Goal: Task Accomplishment & Management: Manage account settings

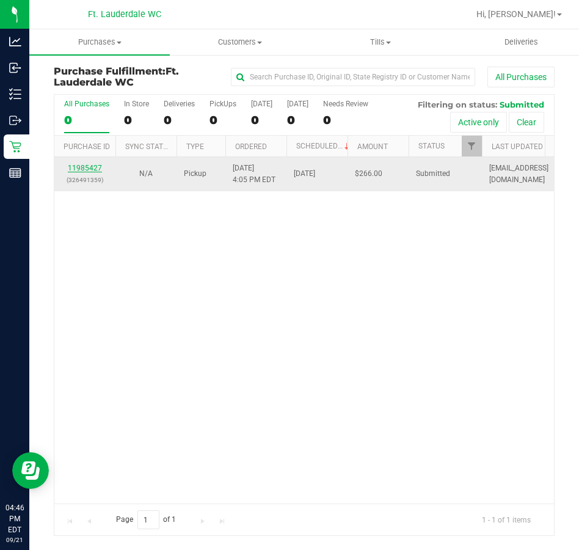
click at [95, 167] on link "11985427" at bounding box center [85, 168] width 34 height 9
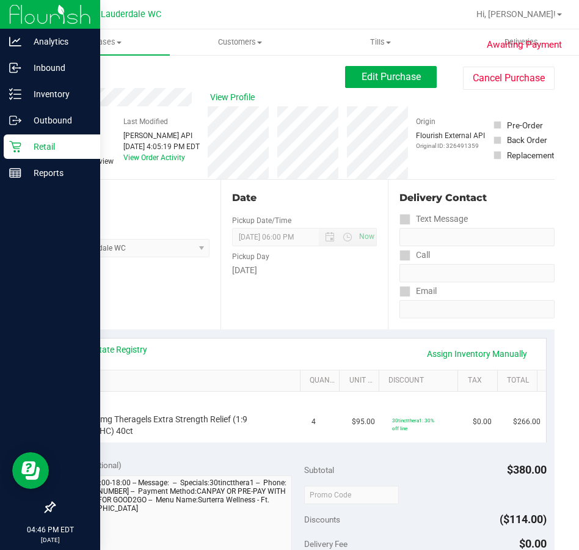
click at [4, 145] on div "Retail" at bounding box center [52, 146] width 97 height 24
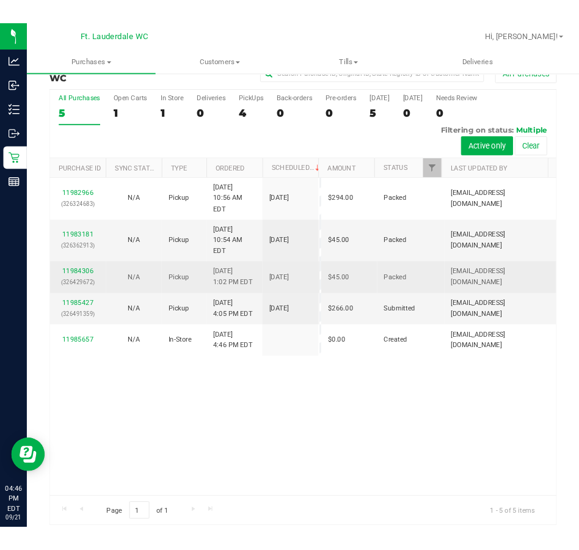
scroll to position [32, 0]
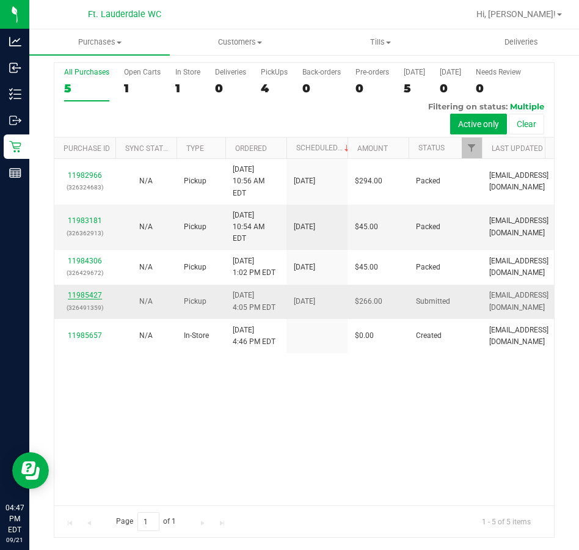
click at [81, 299] on link "11985427" at bounding box center [85, 295] width 34 height 9
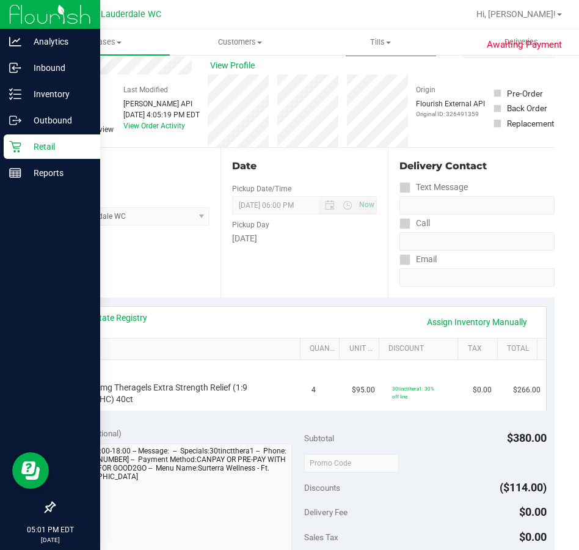
click at [19, 152] on icon at bounding box center [15, 147] width 12 height 12
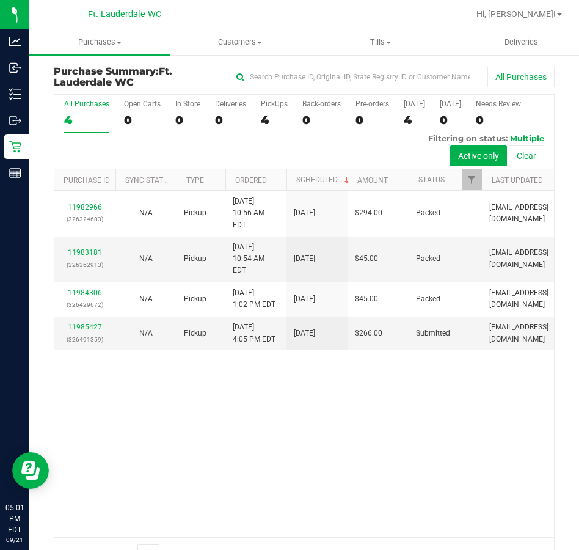
click at [246, 468] on div "11982966 (326324683) N/A Pickup [DATE] 10:56 AM EDT 9/21/2025 $294.00 Packed [E…" at bounding box center [304, 364] width 500 height 346
drag, startPoint x: 261, startPoint y: 468, endPoint x: 324, endPoint y: 455, distance: 63.7
click at [324, 455] on div "11982966 (326324683) N/A Pickup [DATE] 10:56 AM EDT 9/21/2025 $294.00 Packed [E…" at bounding box center [304, 364] width 500 height 346
click at [340, 500] on div "11982966 (326324683) N/A Pickup [DATE] 10:56 AM EDT 9/21/2025 $294.00 Packed [E…" at bounding box center [304, 364] width 500 height 346
click at [336, 500] on div "11982966 (326324683) N/A Pickup [DATE] 10:56 AM EDT 9/21/2025 $294.00 Packed [E…" at bounding box center [304, 364] width 500 height 346
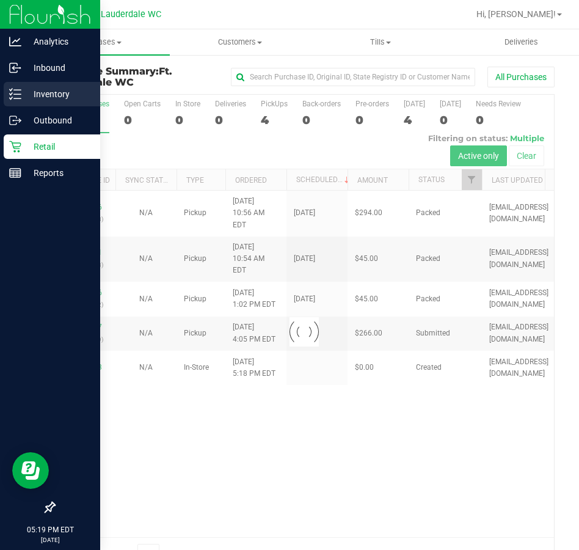
click at [11, 89] on icon at bounding box center [15, 94] width 12 height 12
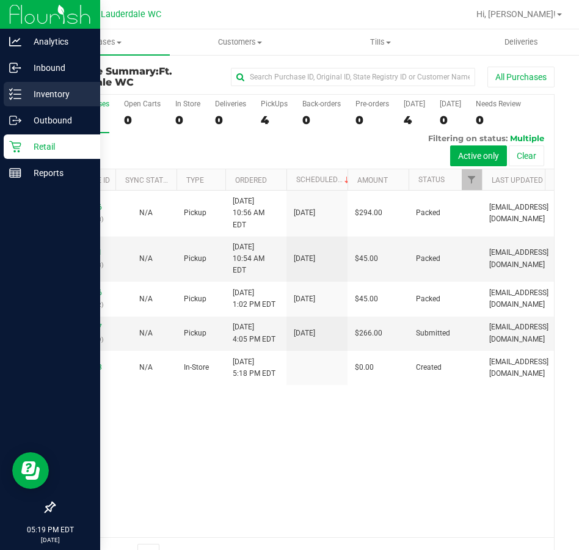
click at [27, 91] on p "Inventory" at bounding box center [57, 94] width 73 height 15
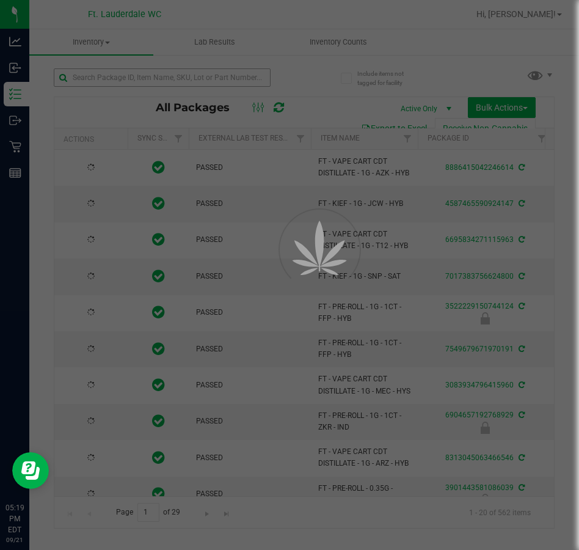
click at [165, 79] on div at bounding box center [289, 275] width 579 height 550
click at [165, 79] on input "text" at bounding box center [162, 77] width 217 height 18
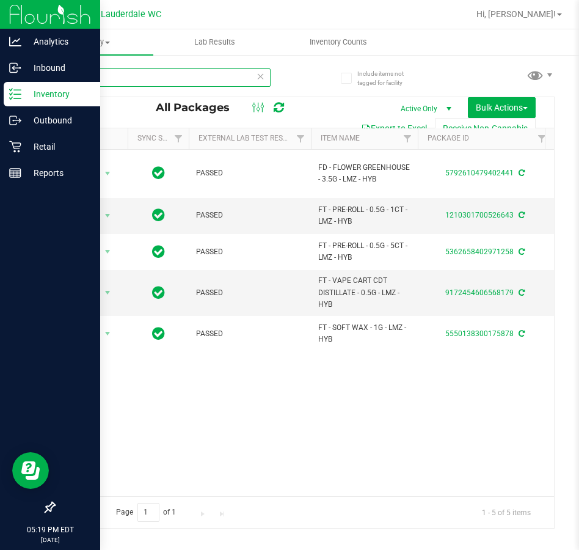
type input "lmz"
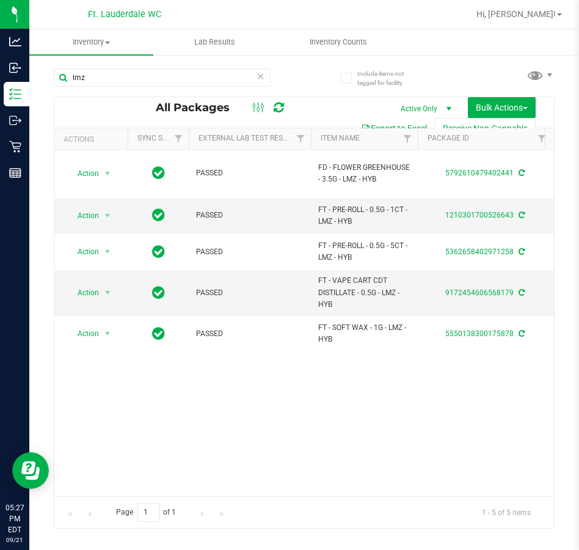
click at [145, 396] on div "Action Action Adjust qty Create package Edit attributes Global inventory Locate…" at bounding box center [304, 323] width 500 height 346
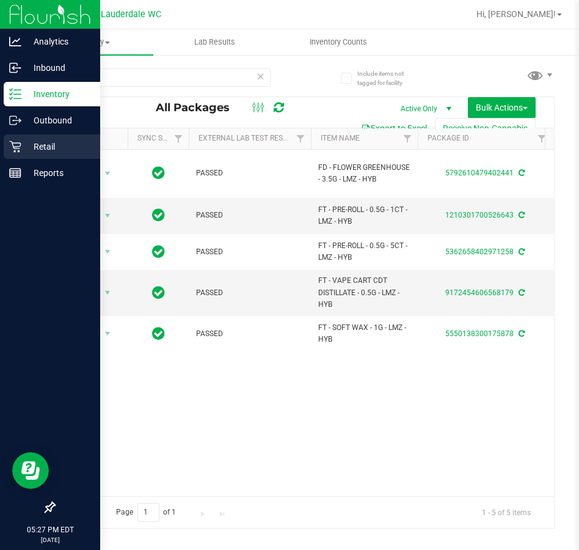
click at [14, 155] on div "Retail" at bounding box center [52, 146] width 97 height 24
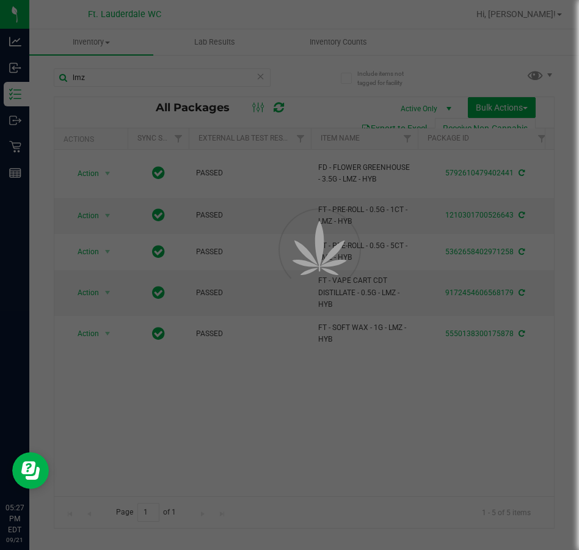
click at [227, 402] on div at bounding box center [289, 275] width 579 height 550
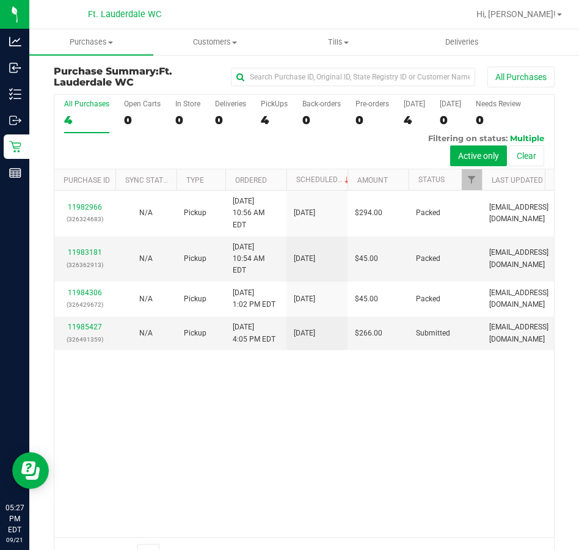
click at [249, 470] on div "11982966 (326324683) N/A Pickup [DATE] 10:56 AM EDT 9/21/2025 $294.00 Packed [E…" at bounding box center [304, 364] width 500 height 346
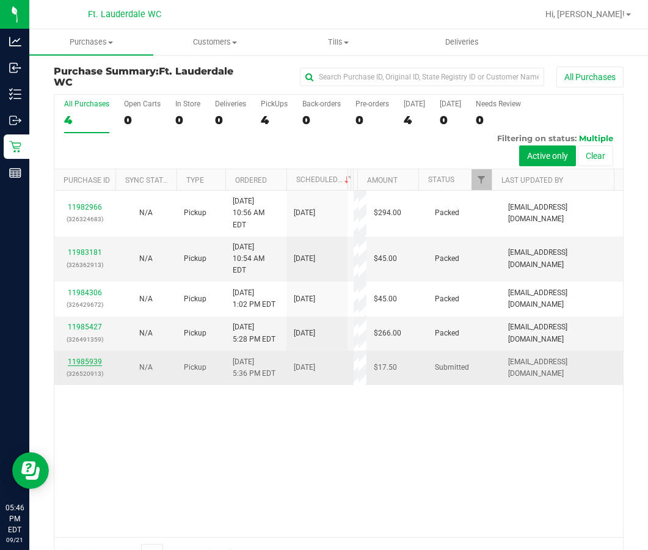
click at [89, 366] on link "11985939" at bounding box center [85, 361] width 34 height 9
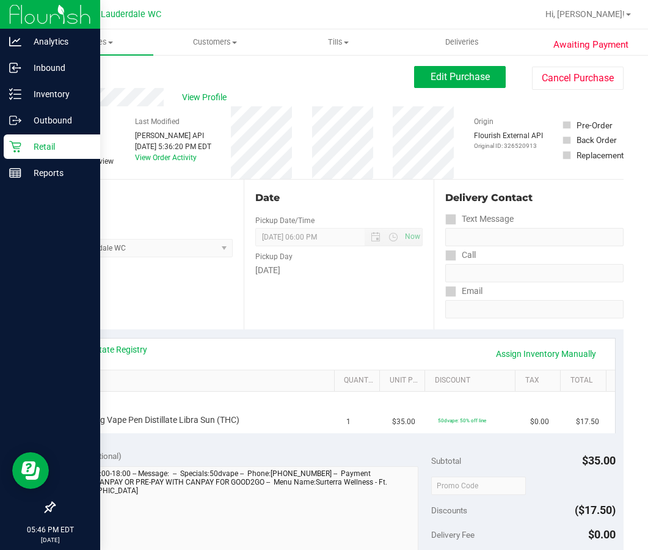
click at [24, 156] on div "Retail" at bounding box center [52, 146] width 97 height 24
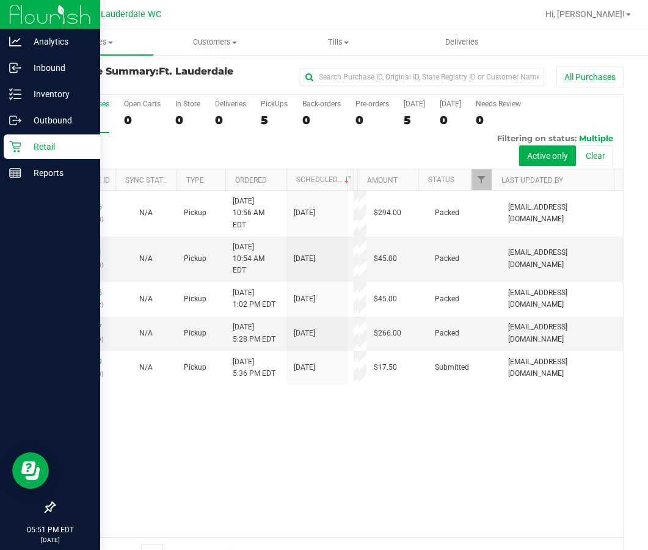
click at [44, 153] on p "Retail" at bounding box center [57, 146] width 73 height 15
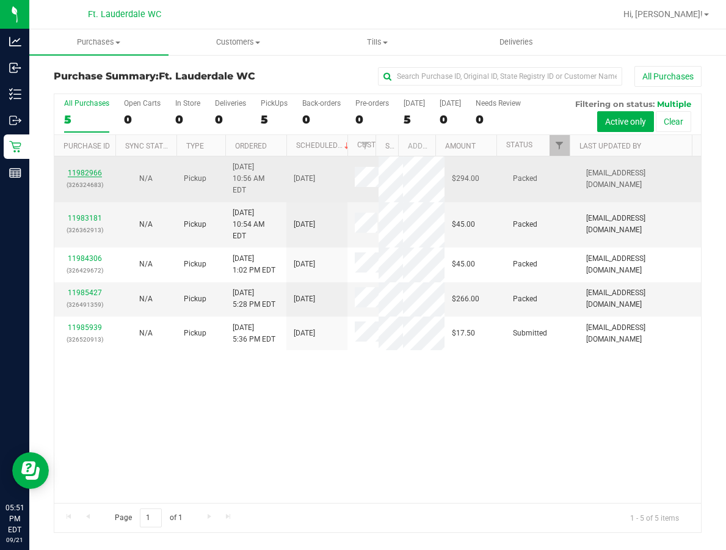
click at [81, 177] on link "11982966" at bounding box center [85, 173] width 34 height 9
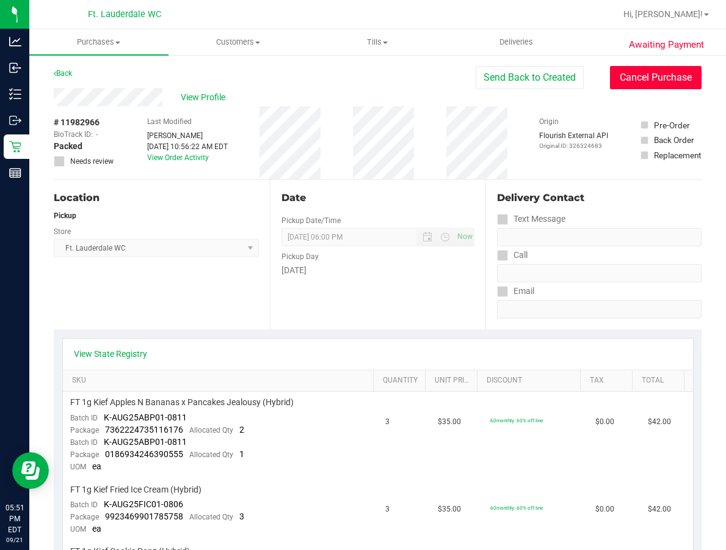
click at [647, 79] on button "Cancel Purchase" at bounding box center [656, 77] width 92 height 23
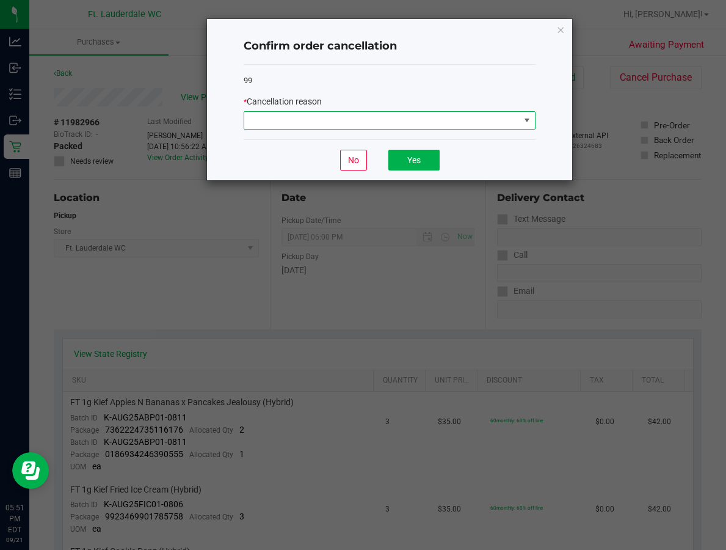
click at [258, 125] on span at bounding box center [381, 120] width 275 height 17
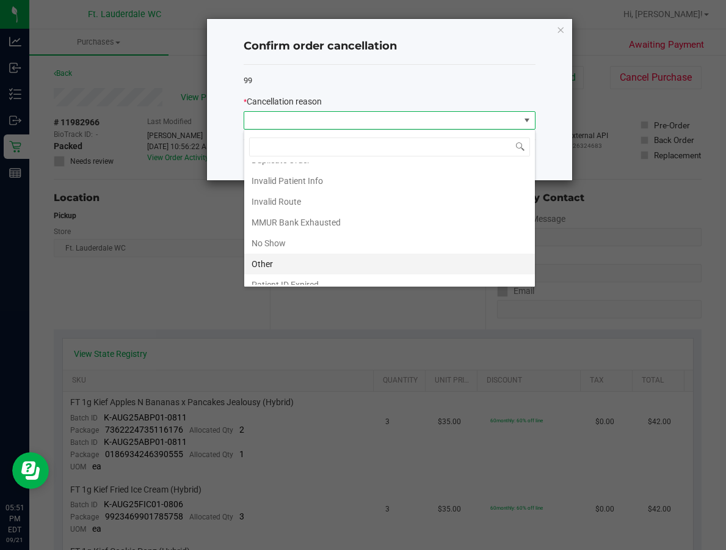
scroll to position [65, 0]
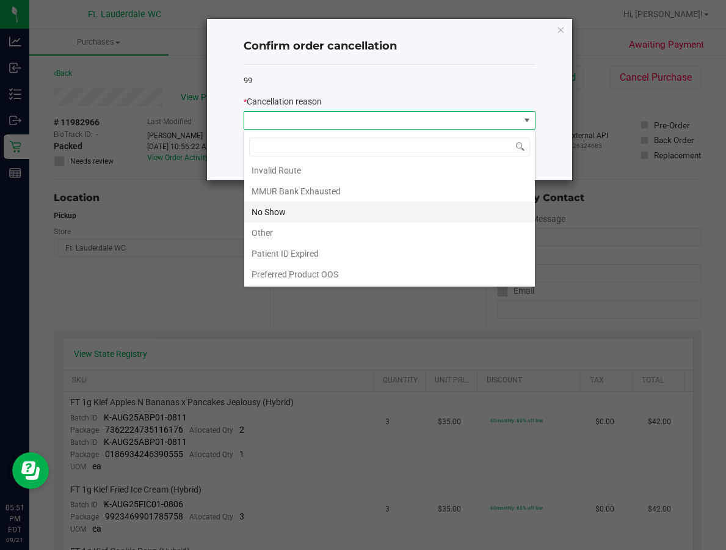
click at [274, 205] on li "No Show" at bounding box center [389, 212] width 291 height 21
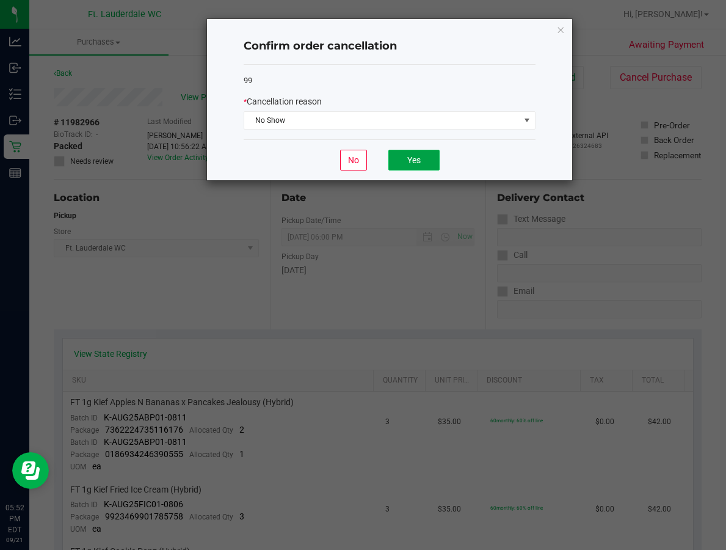
click at [414, 164] on button "Yes" at bounding box center [413, 160] width 51 height 21
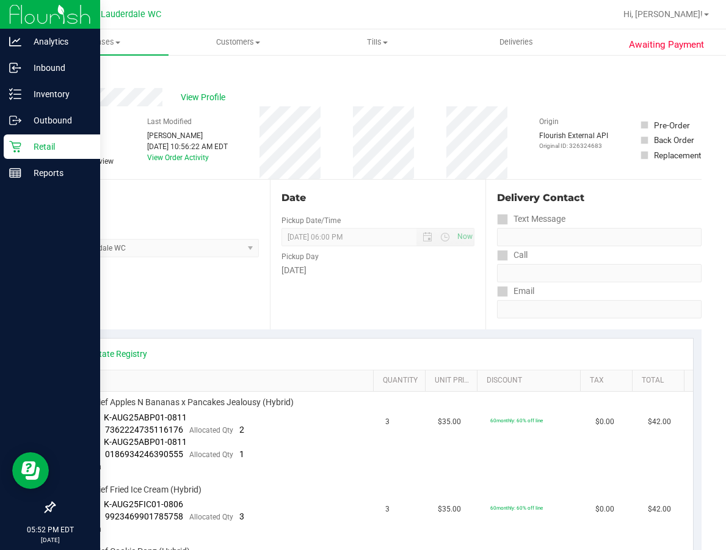
click at [21, 155] on div "Retail" at bounding box center [52, 146] width 97 height 24
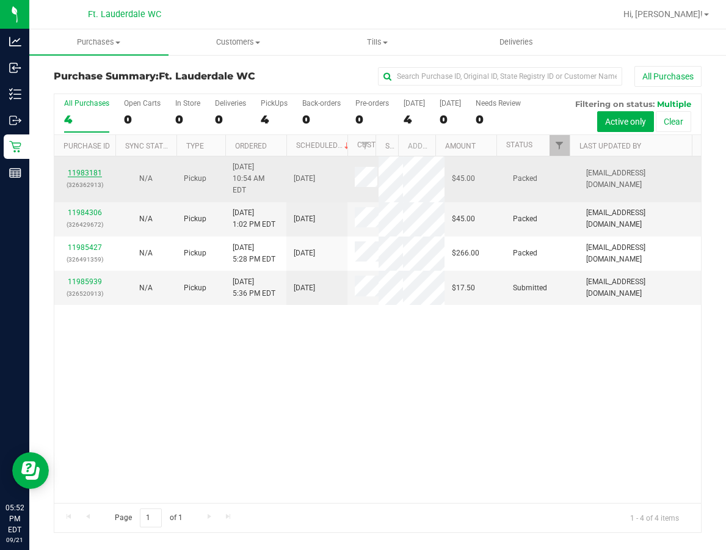
click at [82, 169] on link "11983181" at bounding box center [85, 173] width 34 height 9
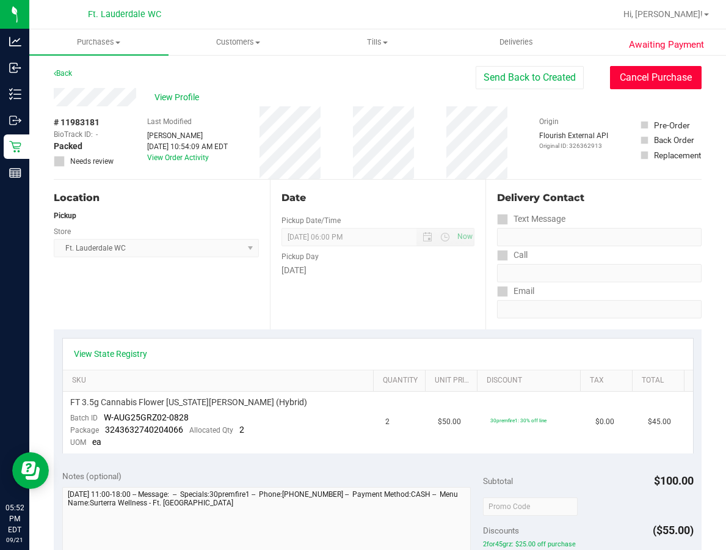
click at [636, 66] on button "Cancel Purchase" at bounding box center [656, 77] width 92 height 23
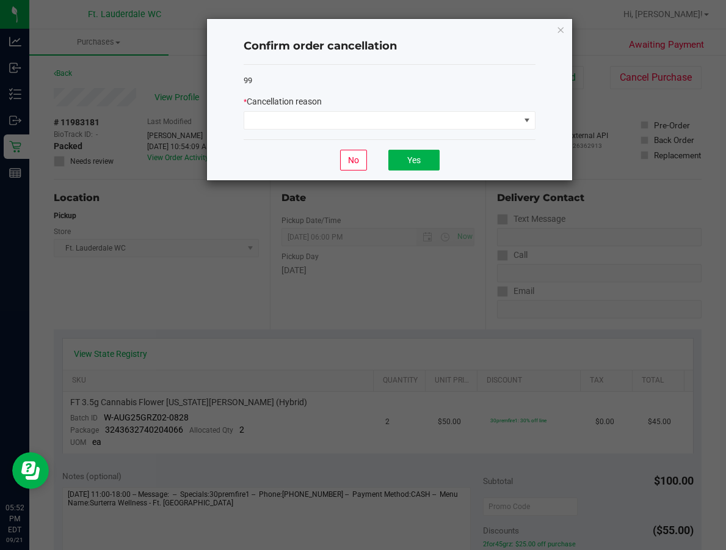
click at [304, 130] on div "99 * Cancellation reason" at bounding box center [390, 102] width 292 height 75
click at [302, 124] on span at bounding box center [381, 120] width 275 height 17
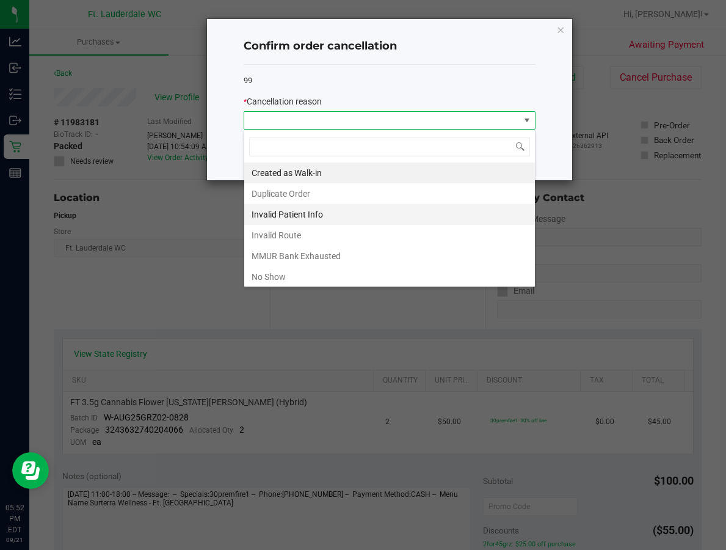
scroll to position [18, 292]
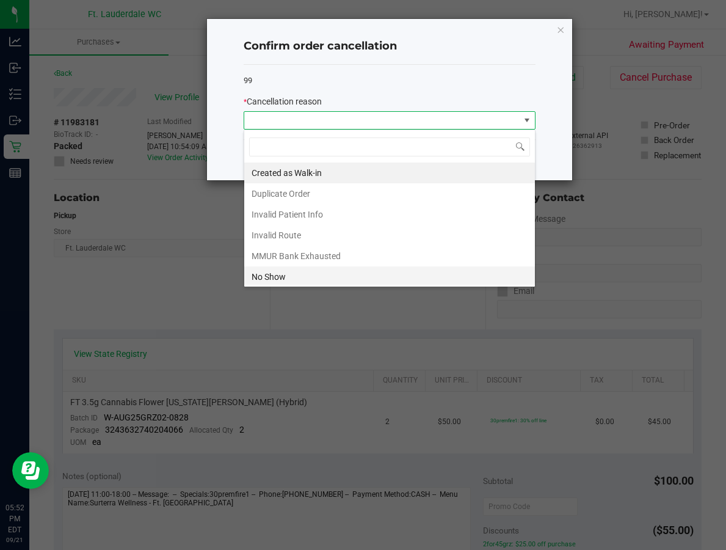
click at [285, 282] on li "No Show" at bounding box center [389, 276] width 291 height 21
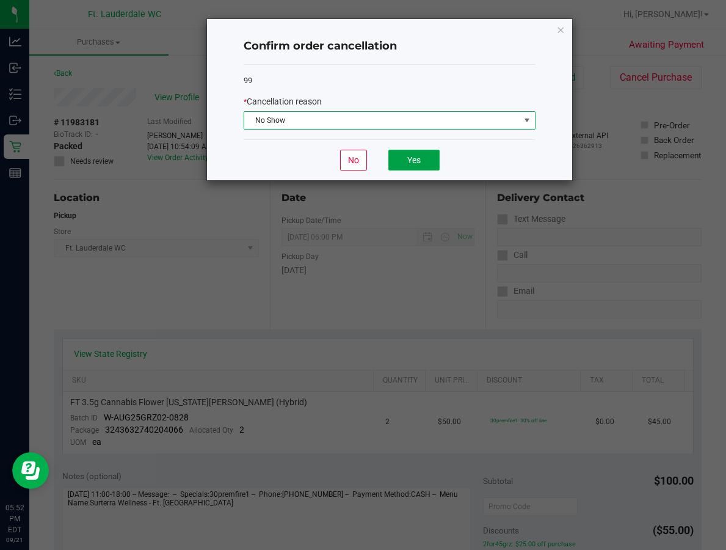
click at [403, 156] on button "Yes" at bounding box center [413, 160] width 51 height 21
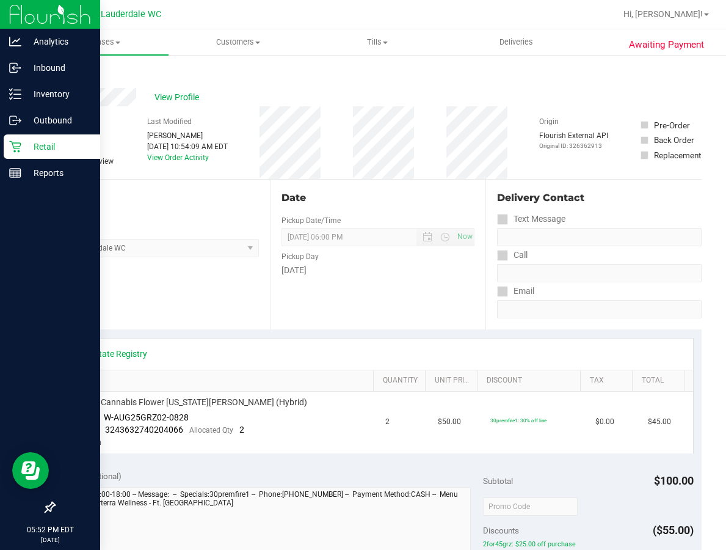
click at [21, 144] on icon at bounding box center [15, 147] width 12 height 12
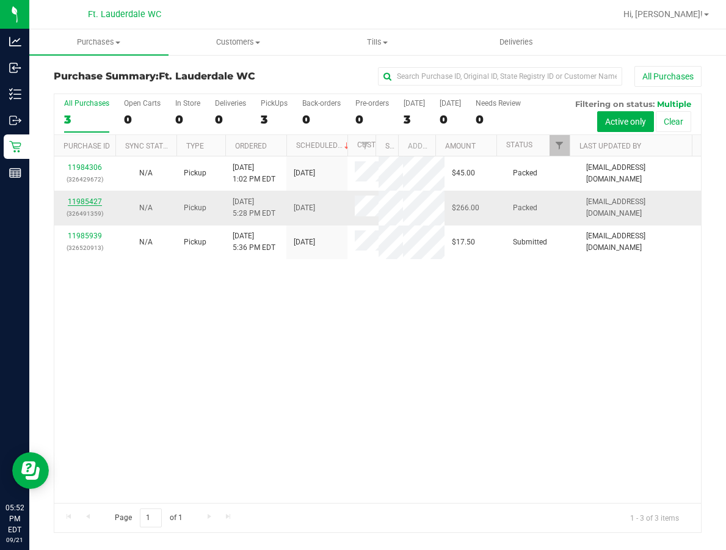
click at [84, 206] on link "11985427" at bounding box center [85, 201] width 34 height 9
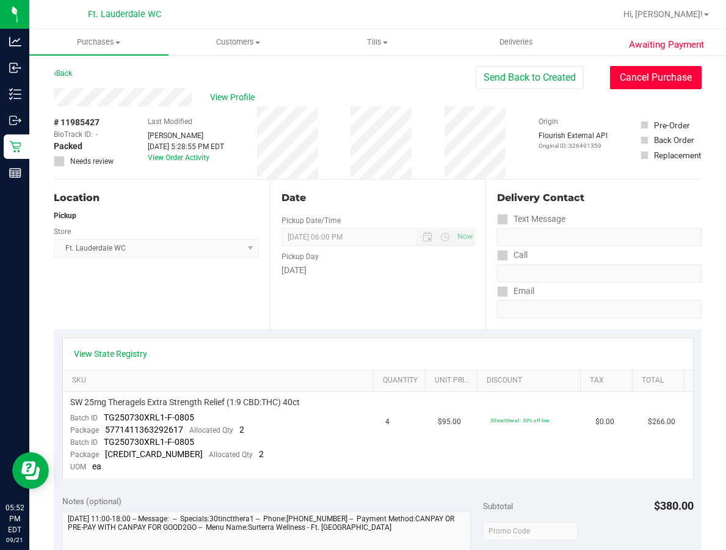
click at [638, 69] on button "Cancel Purchase" at bounding box center [656, 77] width 92 height 23
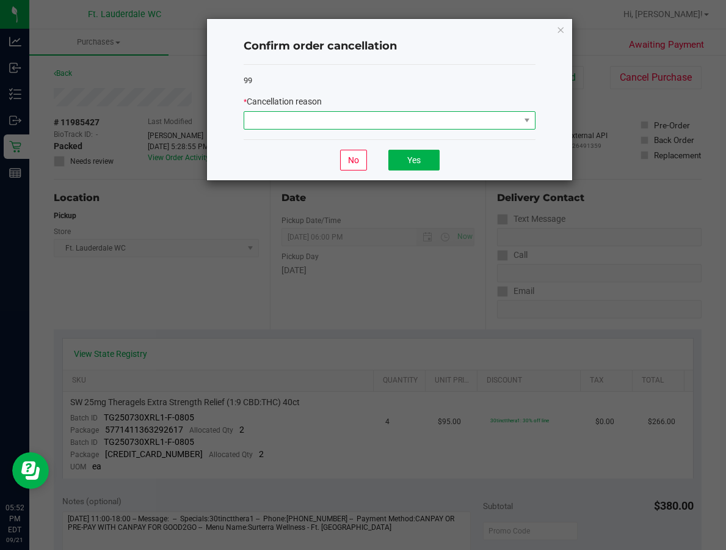
click at [337, 121] on span at bounding box center [381, 120] width 275 height 17
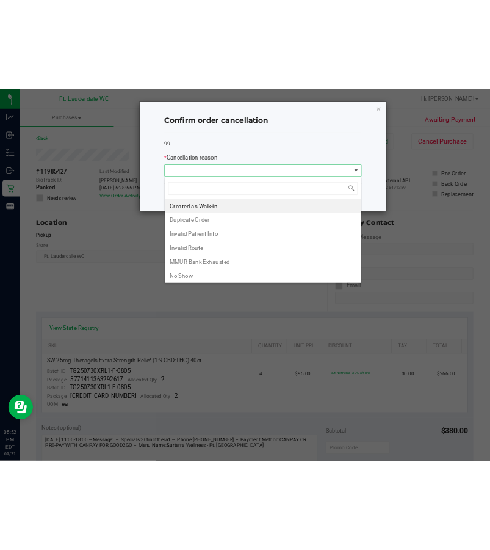
scroll to position [18, 292]
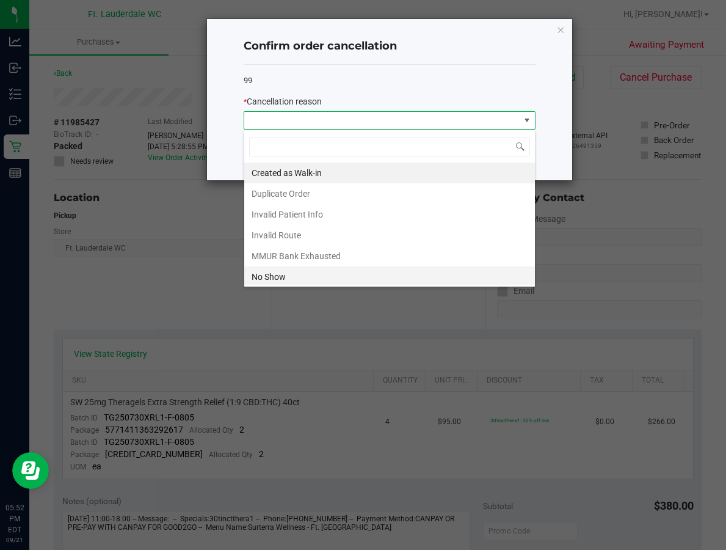
click at [272, 272] on li "No Show" at bounding box center [389, 276] width 291 height 21
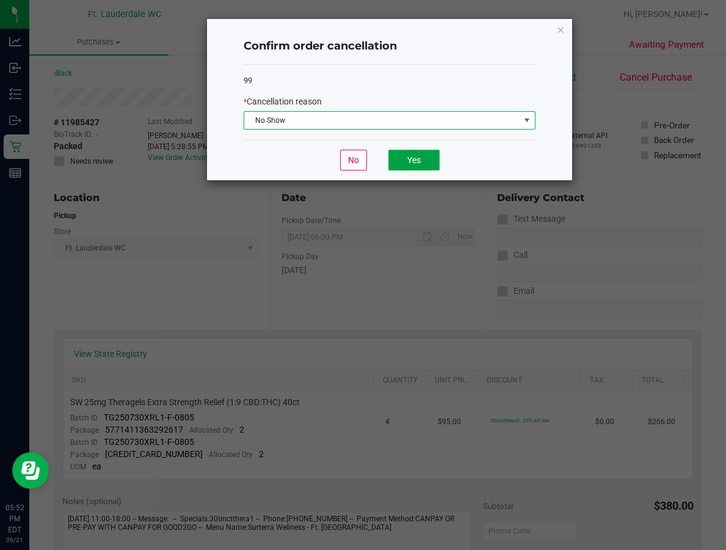
click at [409, 157] on button "Yes" at bounding box center [413, 160] width 51 height 21
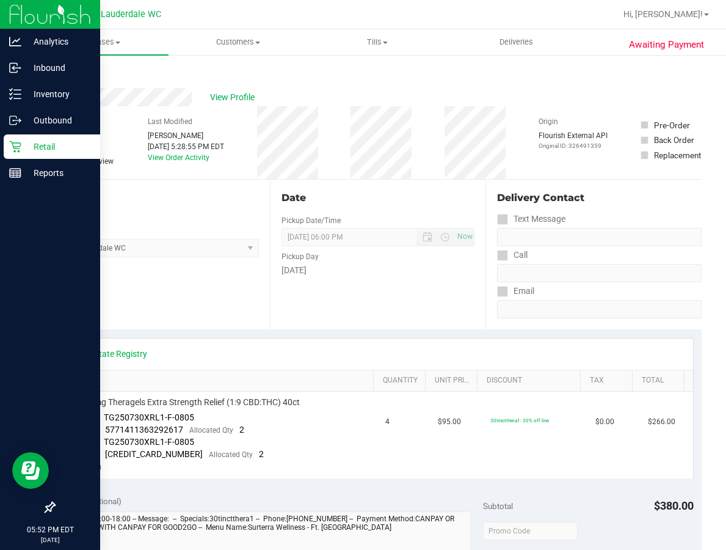
click at [5, 139] on div "Retail" at bounding box center [52, 146] width 97 height 24
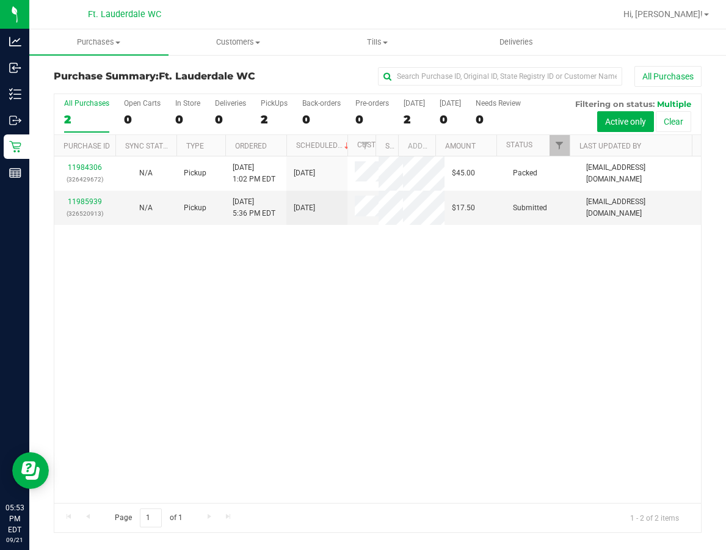
click at [246, 417] on div "11984306 (326429672) N/A Pickup 9/21/2025 1:02 PM EDT 9/21/2025 $45.00 Packed t…" at bounding box center [377, 329] width 647 height 346
click at [89, 206] on link "11985939" at bounding box center [85, 201] width 34 height 9
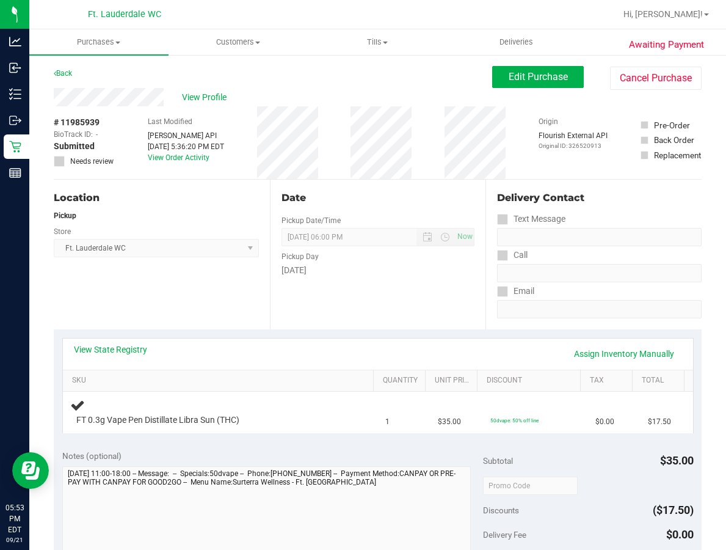
click at [329, 338] on div "View State Registry Assign Inventory Manually" at bounding box center [378, 353] width 630 height 31
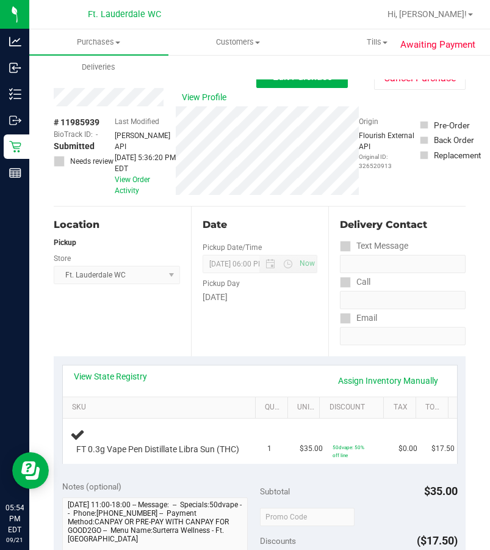
click at [384, 78] on div "Purchases Summary of purchases Fulfillment All purchases Customers All customer…" at bounding box center [274, 54] width 490 height 50
click at [384, 80] on button "Cancel Purchase" at bounding box center [420, 78] width 92 height 23
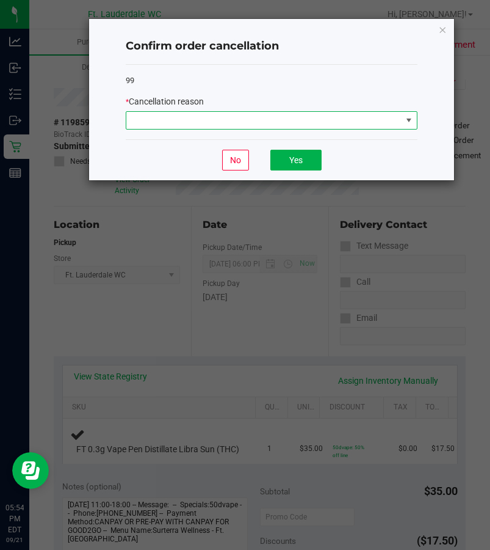
click at [264, 117] on span at bounding box center [263, 120] width 275 height 17
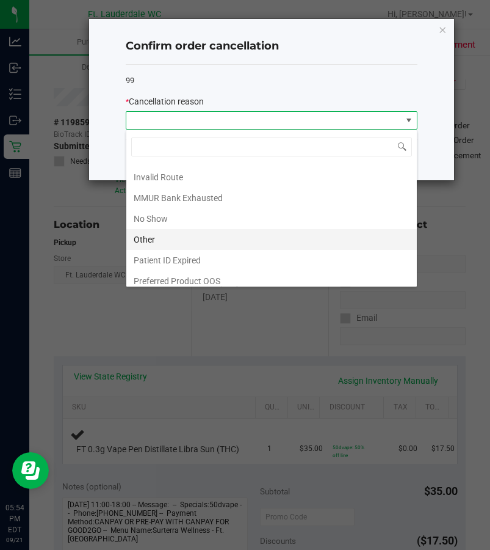
scroll to position [65, 0]
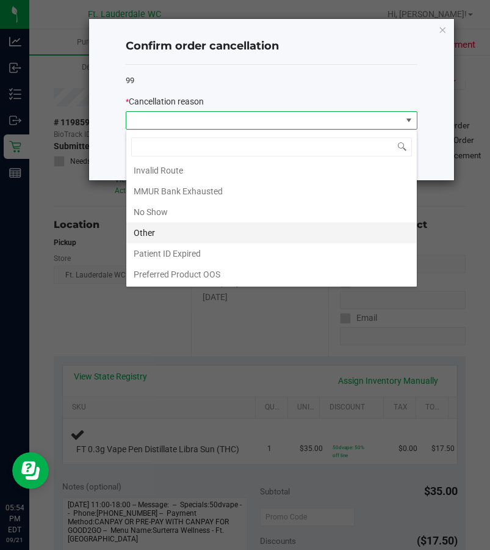
click at [166, 230] on li "Other" at bounding box center [271, 232] width 291 height 21
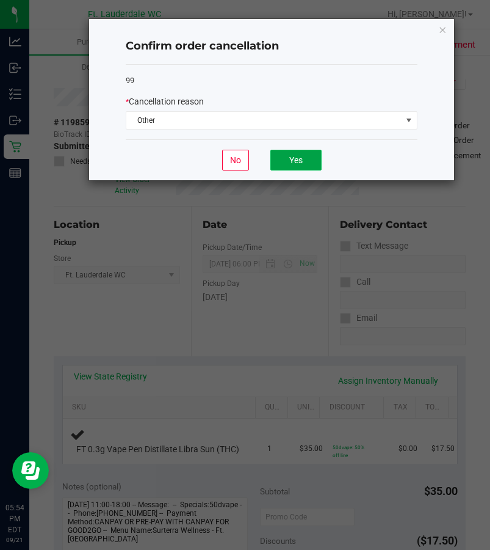
click at [275, 156] on button "Yes" at bounding box center [296, 160] width 51 height 21
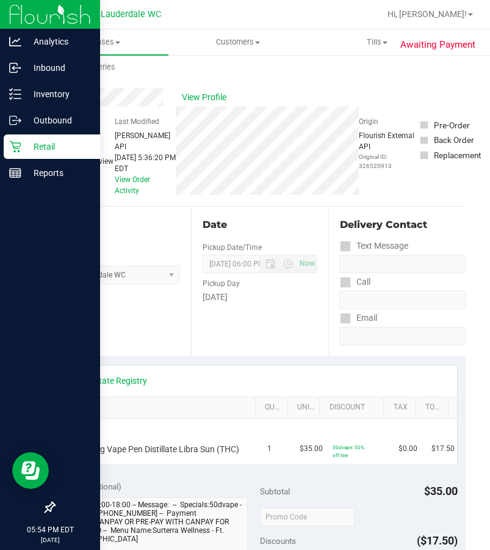
click at [21, 145] on icon at bounding box center [15, 147] width 12 height 12
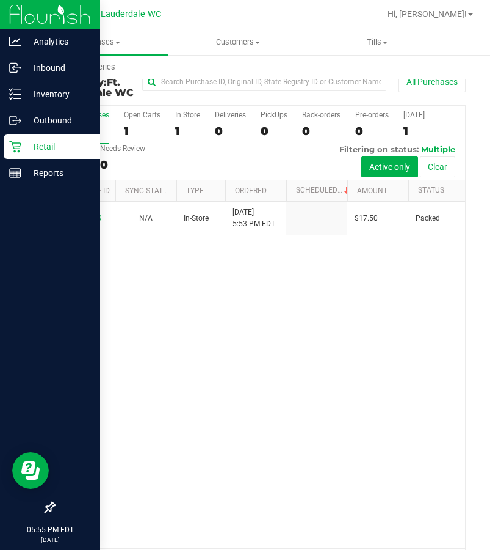
click at [18, 142] on icon at bounding box center [15, 146] width 12 height 12
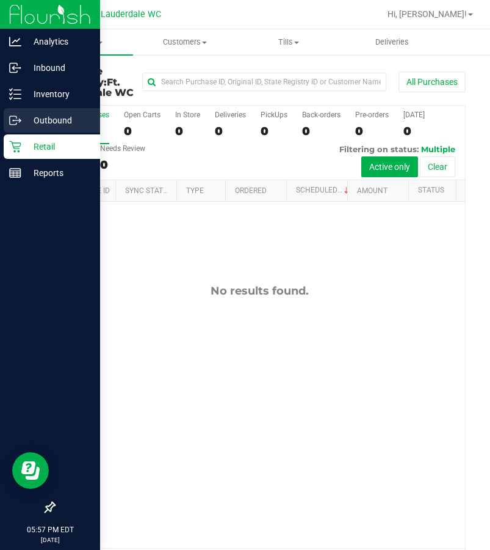
click at [23, 130] on div "Outbound" at bounding box center [52, 120] width 97 height 24
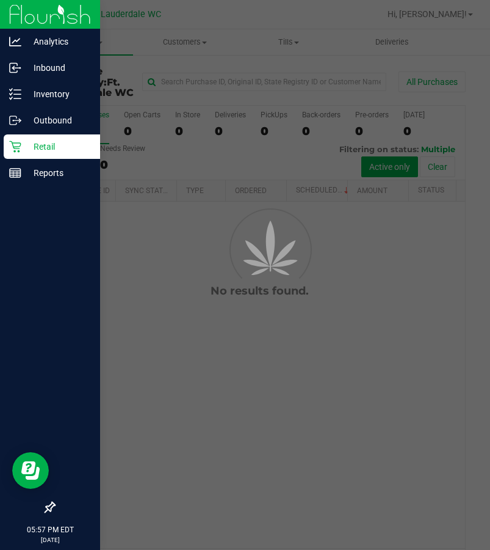
click at [34, 147] on p "Retail" at bounding box center [57, 146] width 73 height 15
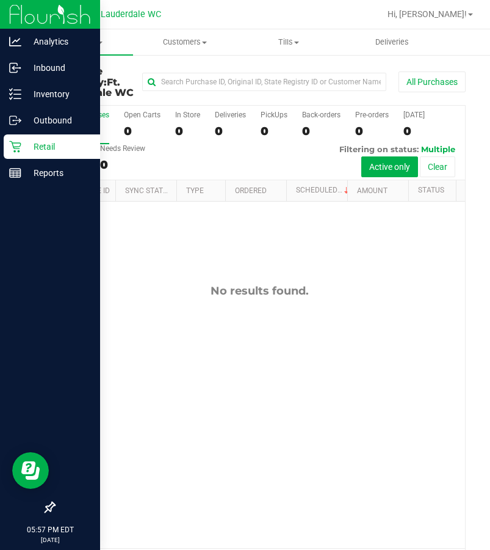
click at [244, 370] on div "No results found." at bounding box center [259, 416] width 411 height 429
click at [9, 172] on div "Reports" at bounding box center [52, 173] width 97 height 24
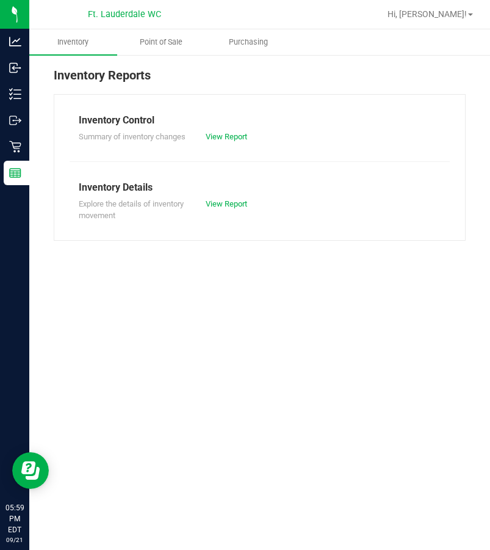
click at [167, 59] on div "Inventory Reports Inventory Control Summary of inventory changes View Report In…" at bounding box center [259, 153] width 461 height 199
click at [166, 46] on span "Point of Sale" at bounding box center [161, 42] width 76 height 11
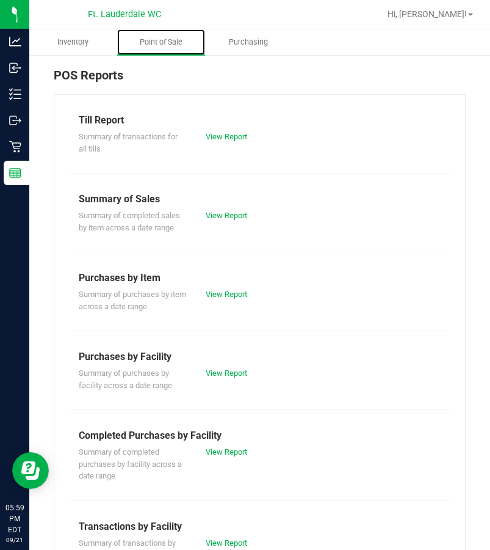
scroll to position [211, 0]
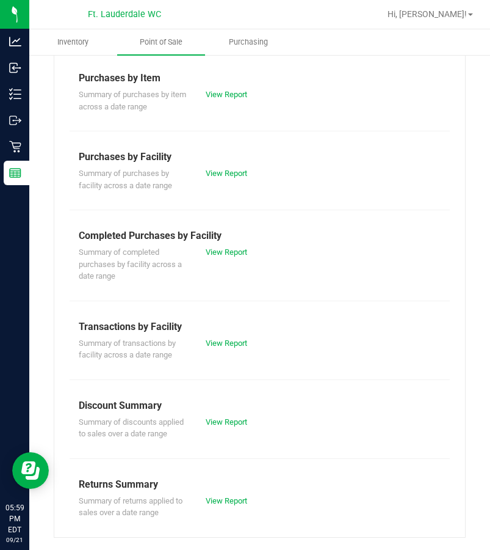
click at [233, 249] on div "Summary of completed purchases by facility across a date range View Report" at bounding box center [260, 262] width 381 height 39
click at [235, 246] on div "View Report" at bounding box center [229, 252] width 64 height 12
click at [237, 247] on link "View Report" at bounding box center [227, 251] width 42 height 9
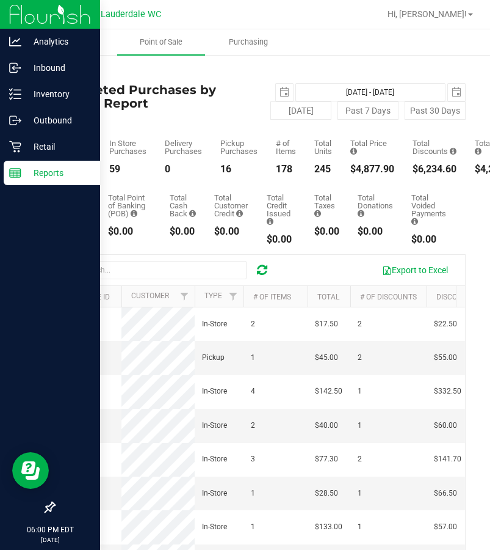
click at [24, 163] on div "Reports" at bounding box center [52, 173] width 97 height 24
